Goal: Task Accomplishment & Management: Manage account settings

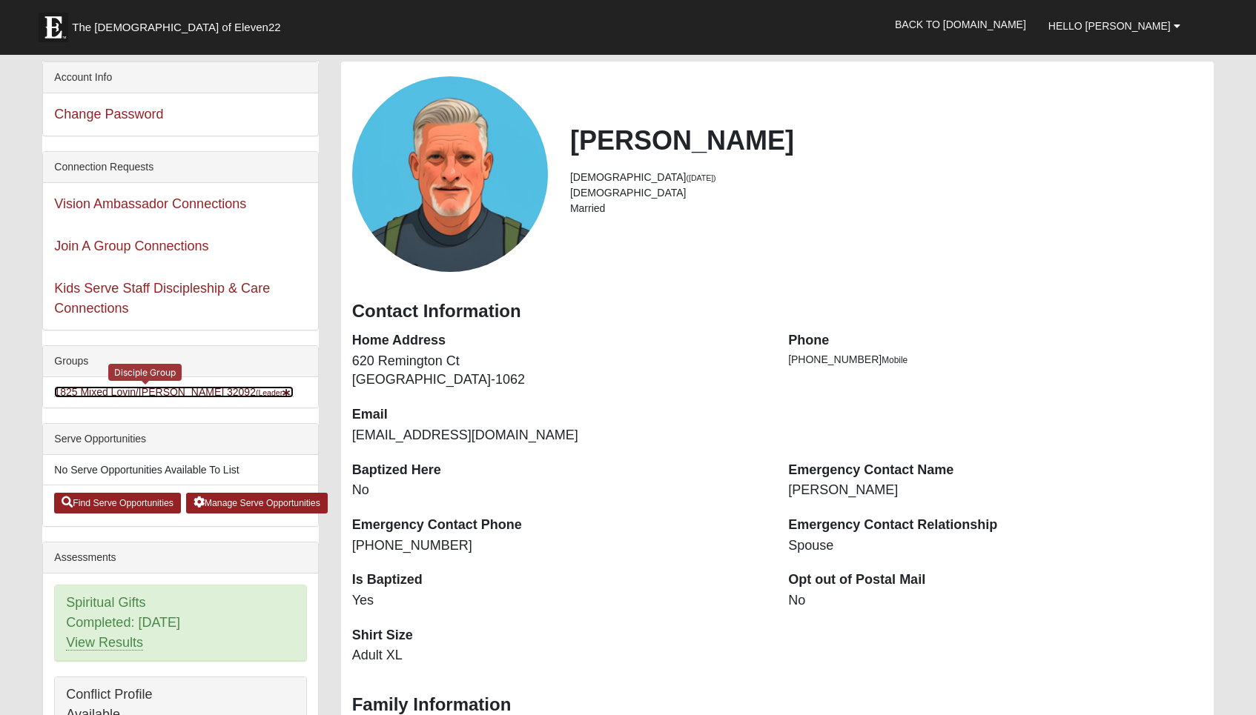
click at [166, 393] on link "1825 Mixed Lovin/[PERSON_NAME] 32092 (Leader )" at bounding box center [173, 392] width 239 height 12
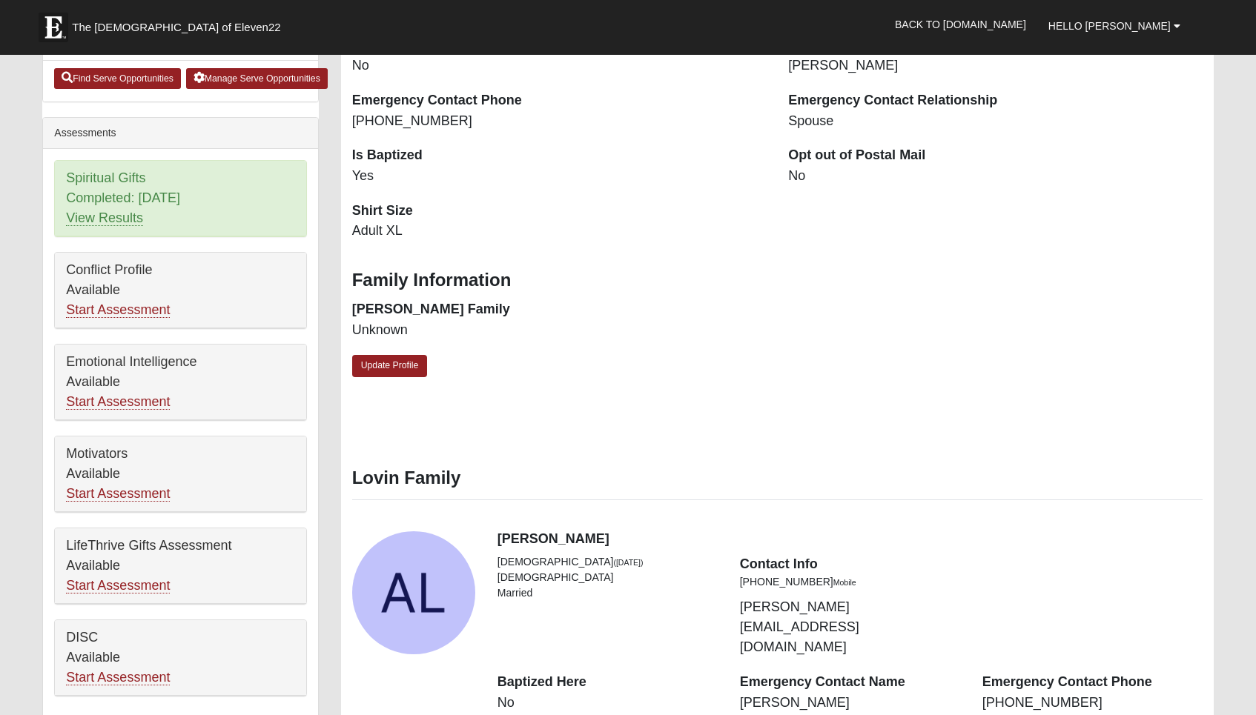
scroll to position [637, 0]
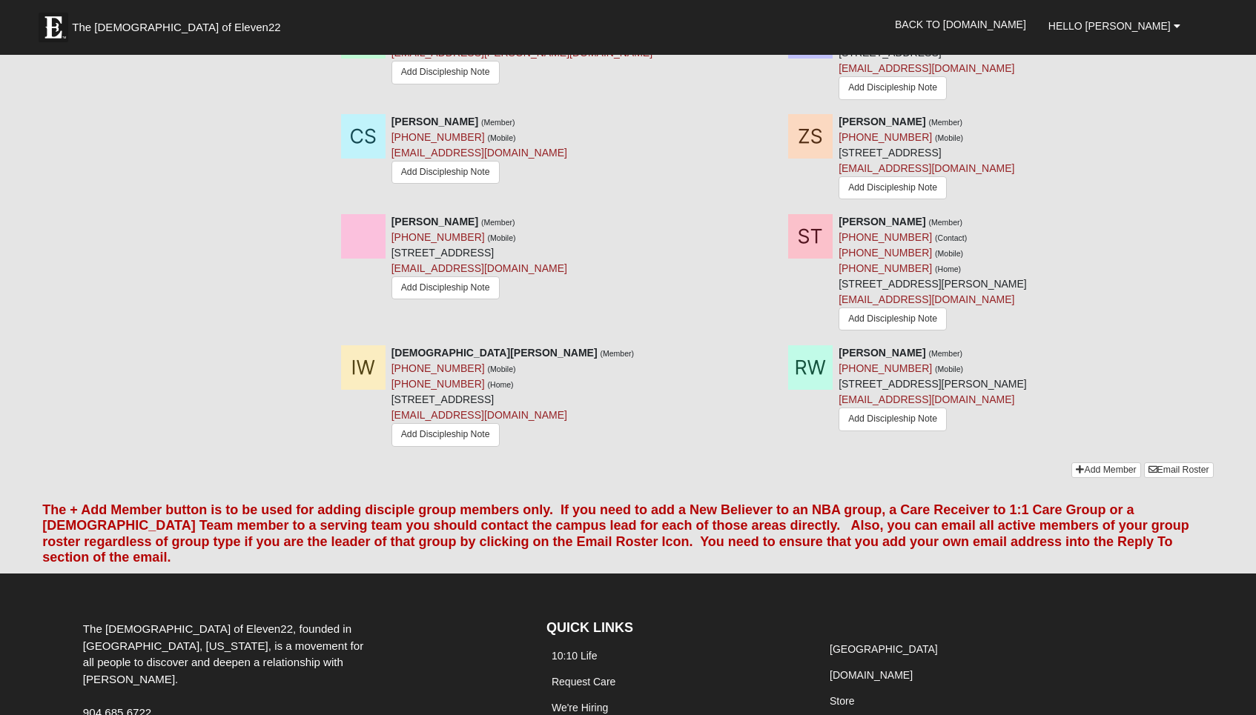
scroll to position [2261, 0]
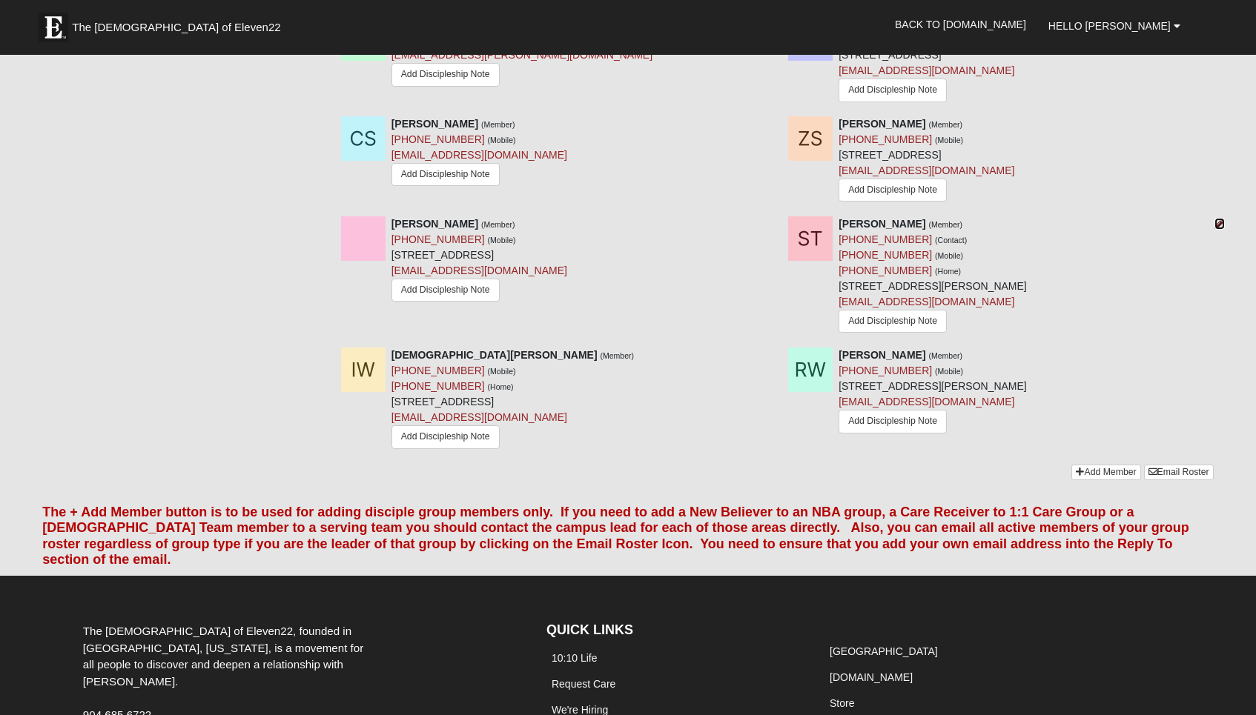
click at [1218, 222] on icon at bounding box center [1219, 224] width 10 height 10
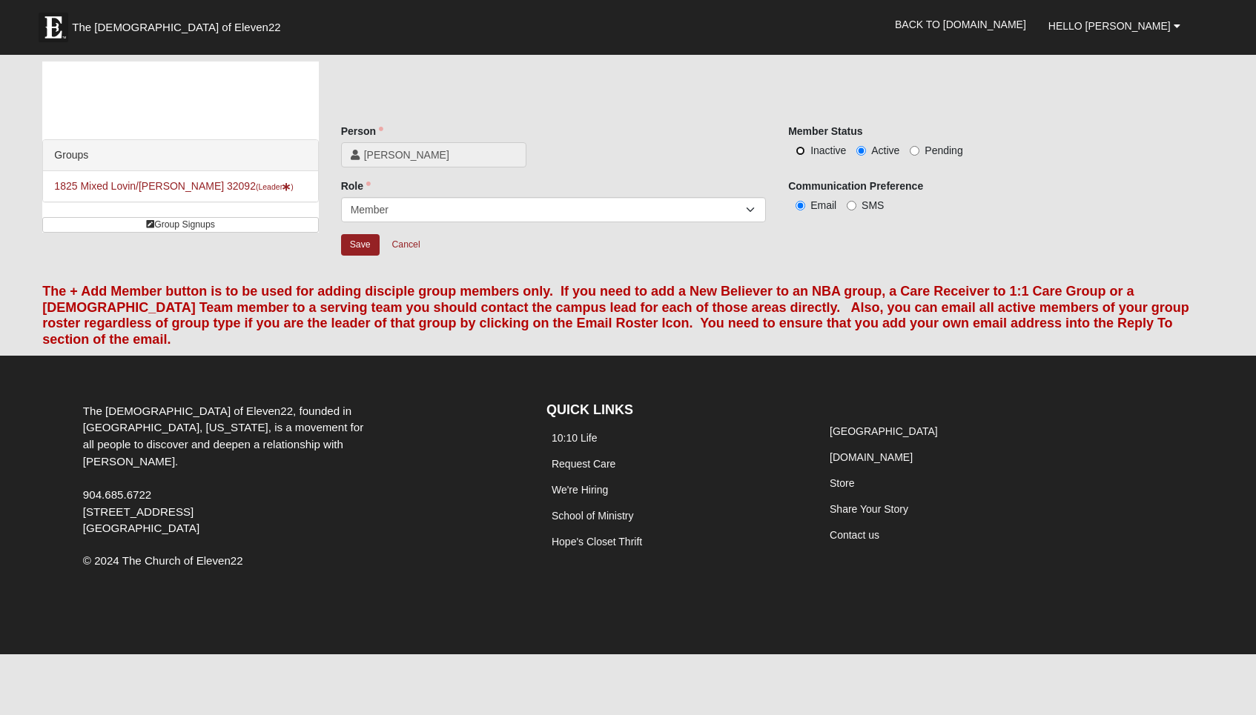
click at [804, 150] on input "Inactive" at bounding box center [800, 151] width 10 height 10
radio input "true"
click at [358, 245] on input "Save" at bounding box center [360, 244] width 39 height 21
